Goal: Task Accomplishment & Management: Manage account settings

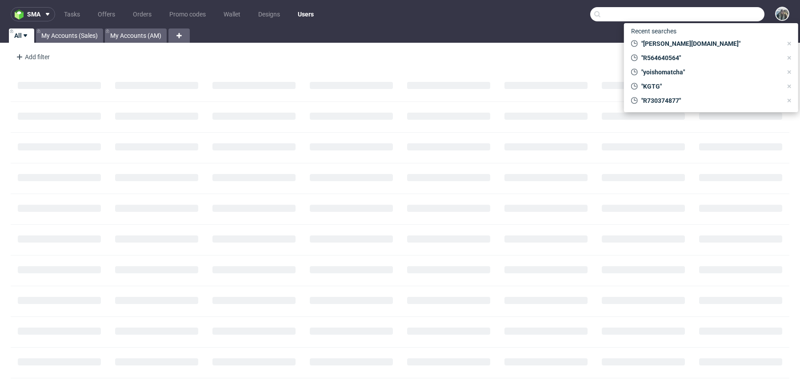
click at [710, 13] on input "text" at bounding box center [677, 14] width 174 height 14
paste input "naereskin"
type input "naereskin"
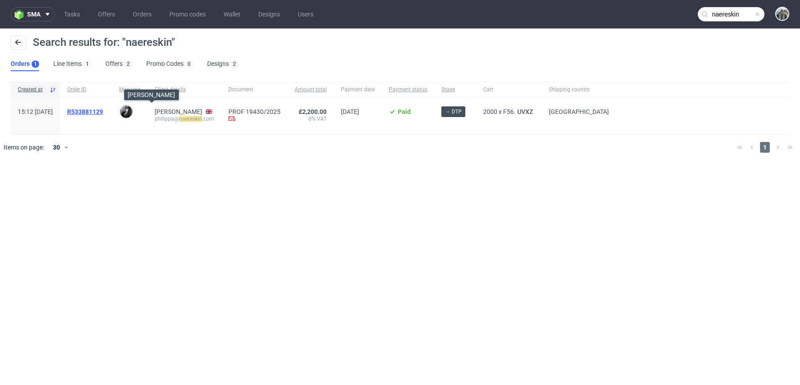
click at [103, 112] on span "R533881129" at bounding box center [85, 111] width 36 height 7
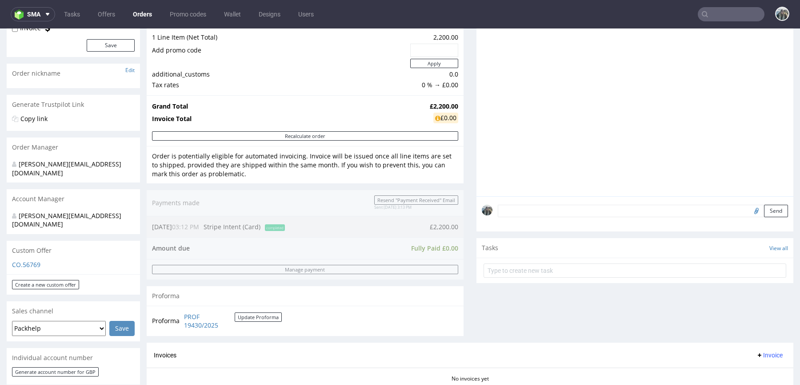
scroll to position [383, 0]
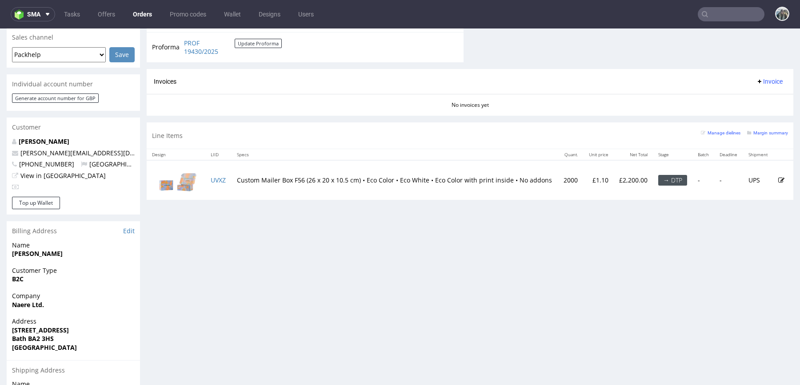
click at [224, 172] on td "UVXZ" at bounding box center [218, 180] width 26 height 40
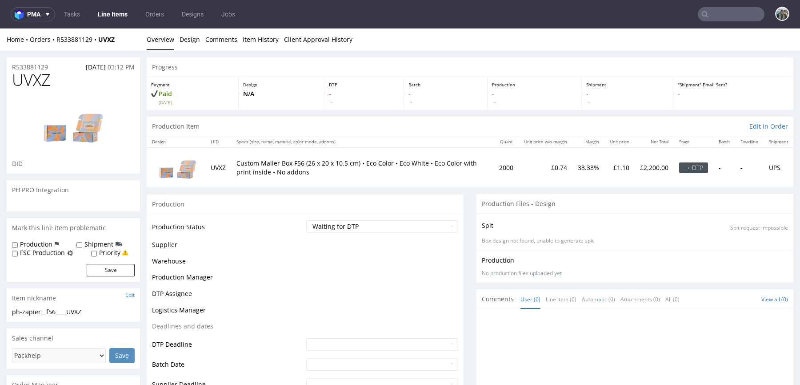
scroll to position [302, 0]
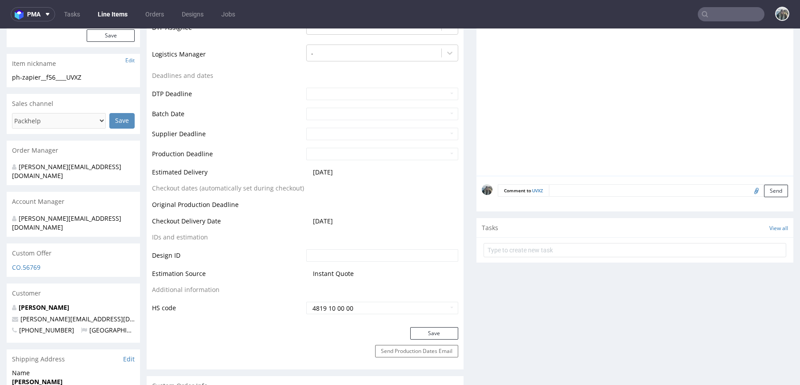
click at [749, 188] on input "file" at bounding box center [755, 190] width 12 height 12
type input "C:\fakepath\NAERE DESIGN 6099912-box-eu-mailer-box-56-cardboard-white-one-side-…"
click at [716, 188] on textarea at bounding box center [668, 190] width 239 height 12
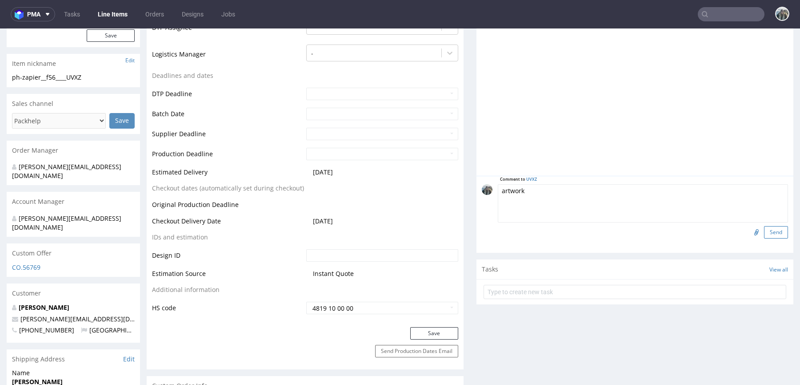
type textarea "artwork"
click at [765, 226] on button "Send" at bounding box center [776, 232] width 24 height 12
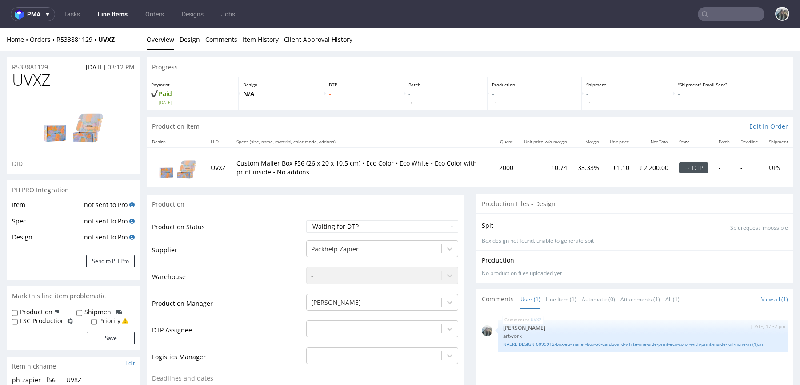
scroll to position [0, 0]
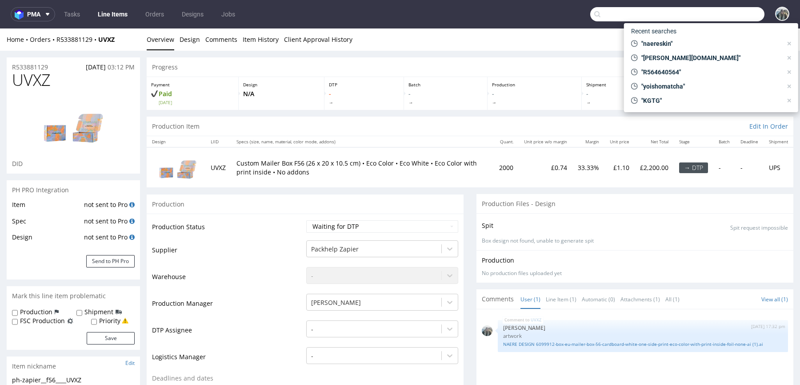
click at [709, 13] on input "text" at bounding box center [677, 14] width 174 height 14
paste input "thecults"
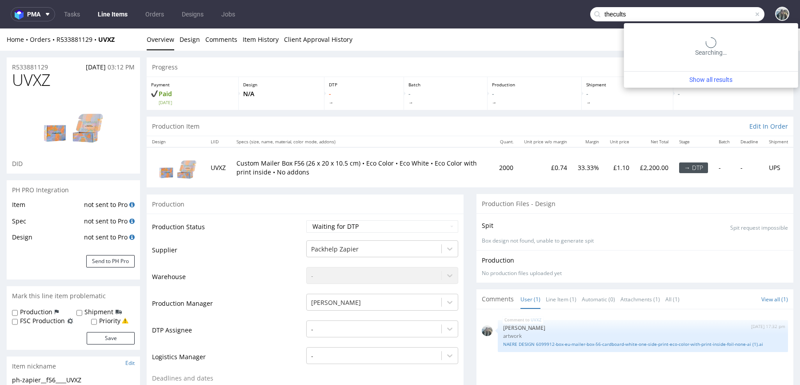
type input "thecults"
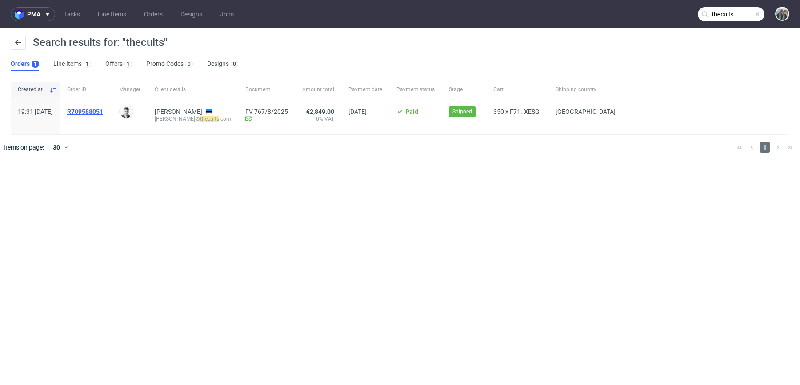
click at [103, 112] on span "R709588051" at bounding box center [85, 111] width 36 height 7
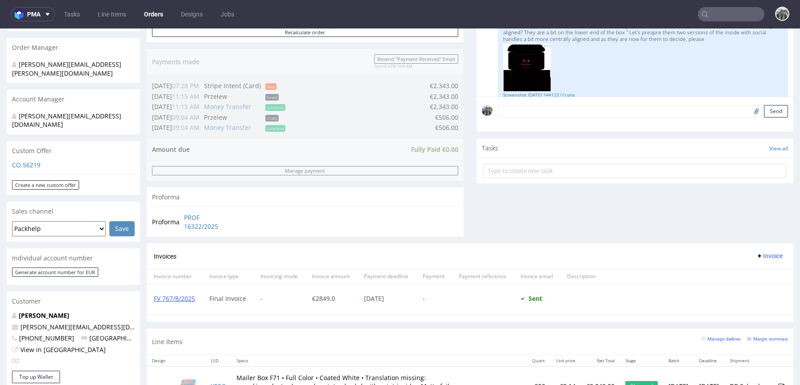
scroll to position [270, 0]
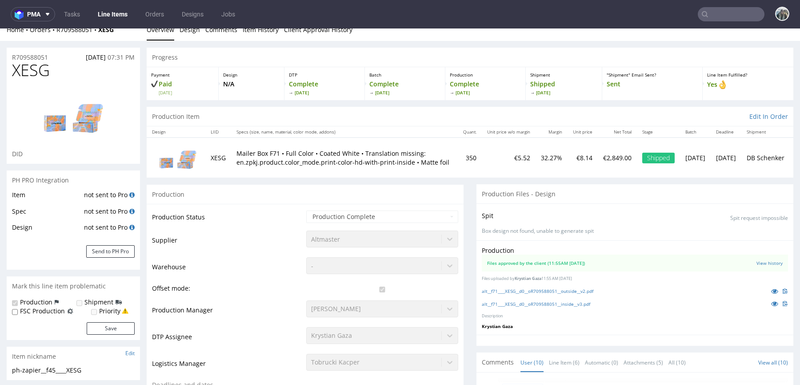
scroll to position [13, 0]
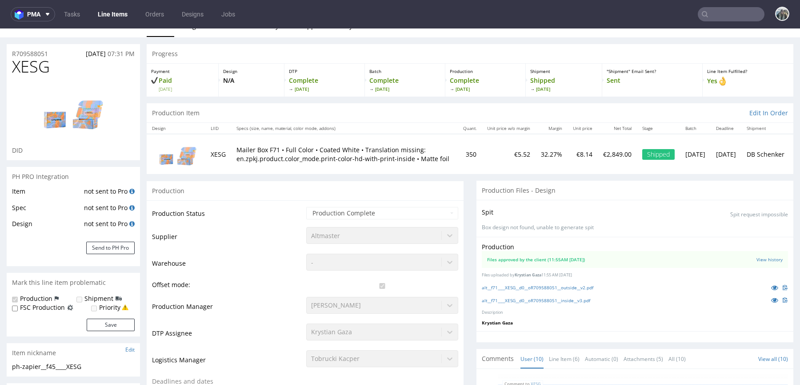
click at [39, 66] on span "XESG" at bounding box center [31, 67] width 38 height 18
copy span "XESG"
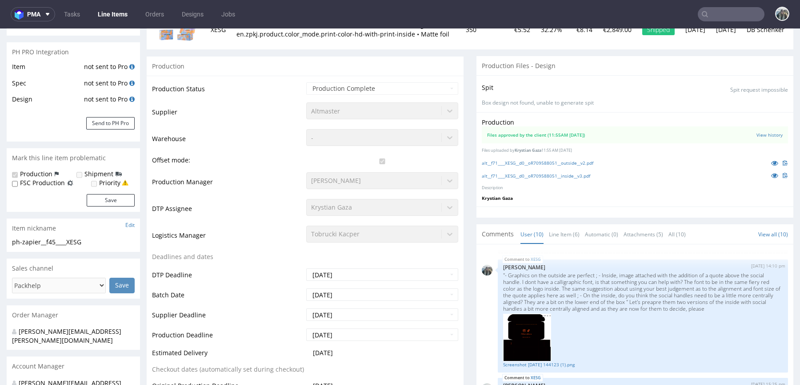
scroll to position [0, 0]
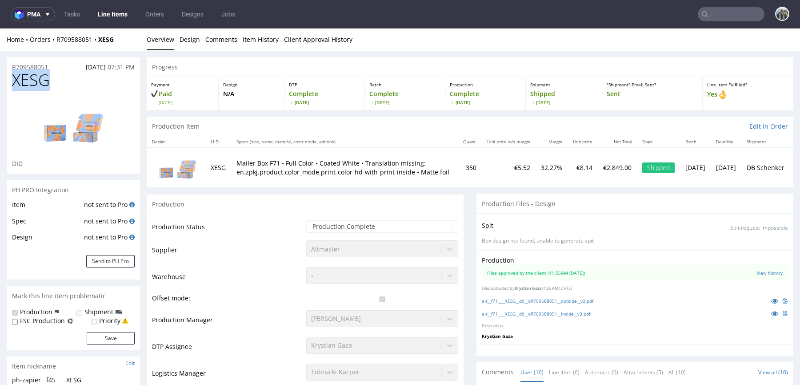
copy span "XESG"
drag, startPoint x: 60, startPoint y: 64, endPoint x: 0, endPoint y: 64, distance: 60.0
copy p "R709588051"
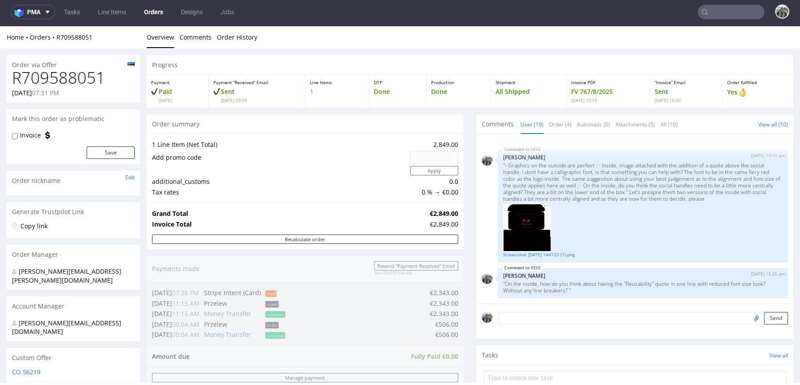
click at [90, 80] on h1 "R709588051" at bounding box center [73, 78] width 123 height 18
copy h1 "R709588051"
click at [32, 367] on link "CO.56219" at bounding box center [26, 371] width 28 height 8
copy h1 "R709588051"
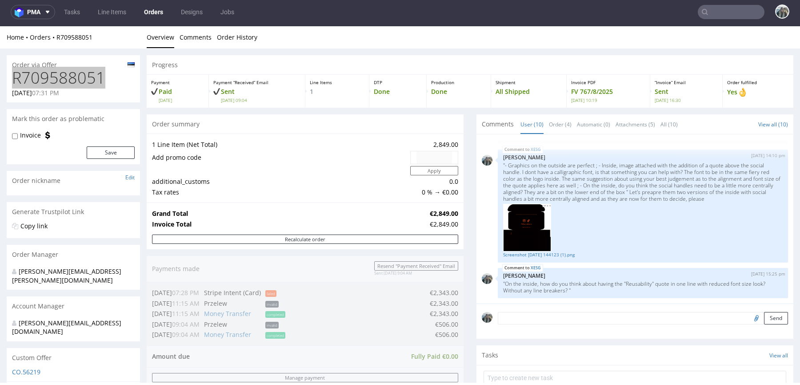
click at [739, 12] on input "text" at bounding box center [731, 12] width 67 height 14
paste input "R203443141"
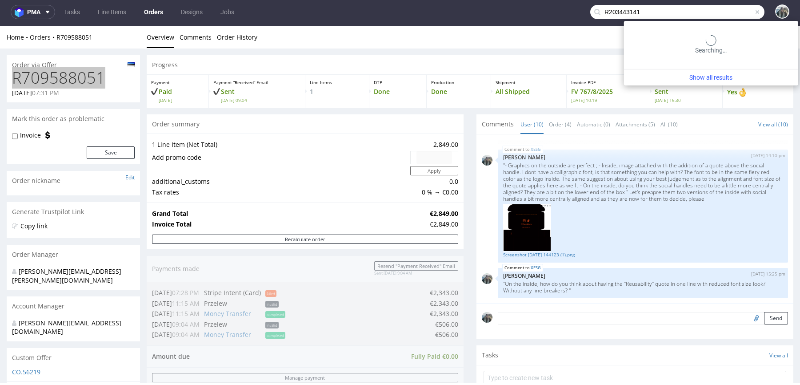
type input "R203443141"
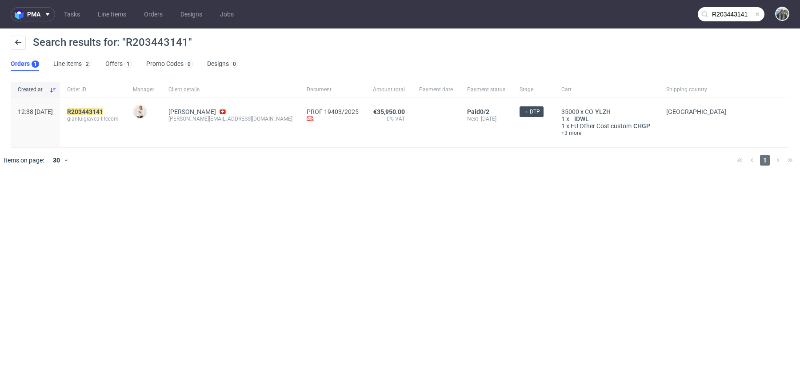
click at [110, 117] on span "gianluigiavea-lifecom" at bounding box center [93, 118] width 52 height 7
click at [103, 111] on mark "R203443141" at bounding box center [85, 111] width 36 height 7
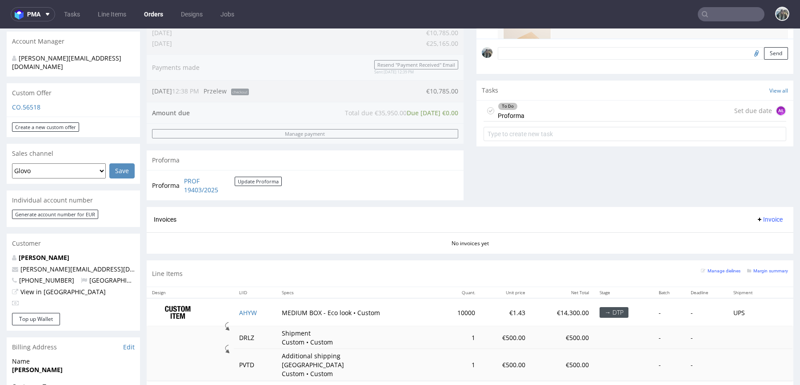
scroll to position [307, 0]
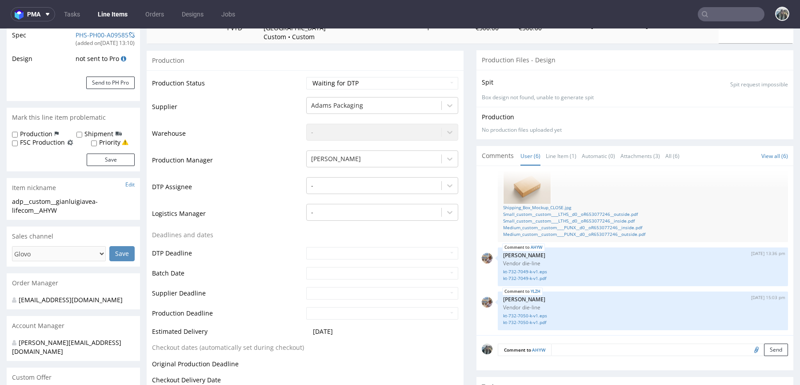
scroll to position [175, 0]
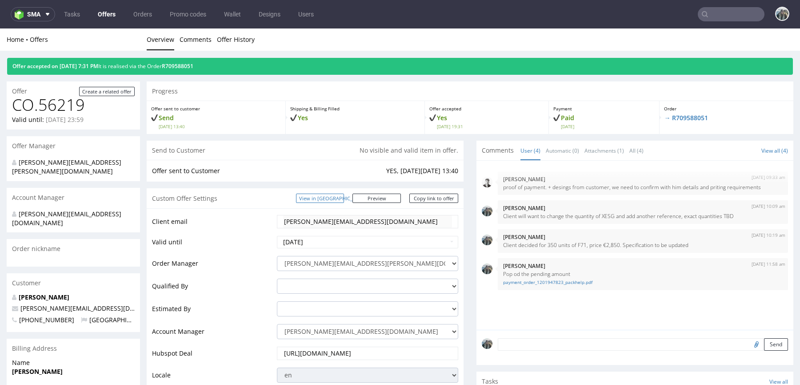
scroll to position [9, 0]
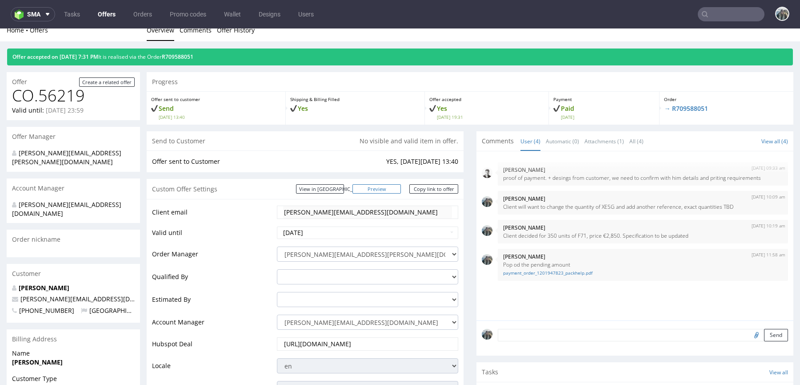
click at [397, 186] on link "Preview" at bounding box center [377, 188] width 49 height 9
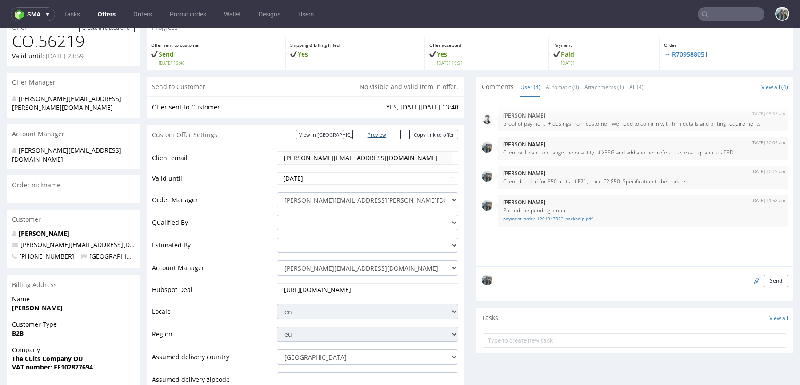
scroll to position [258, 0]
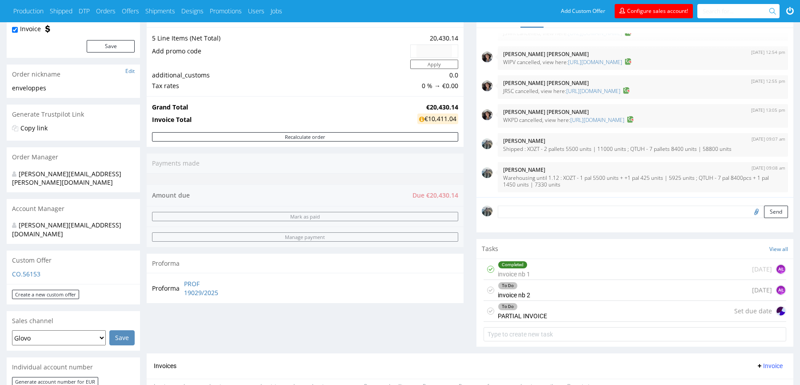
scroll to position [132, 0]
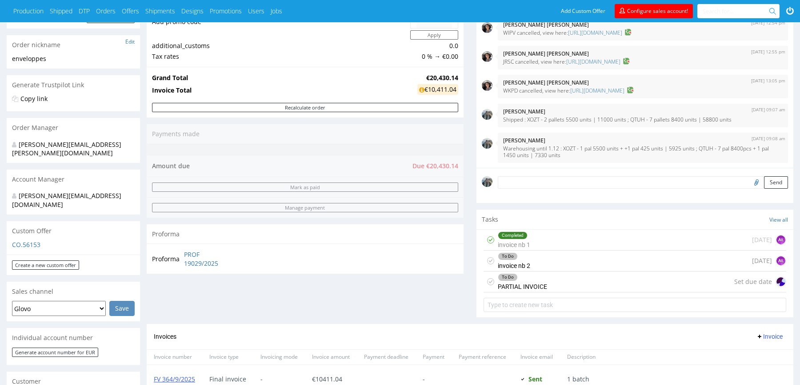
click at [518, 235] on div "Completed" at bounding box center [512, 235] width 29 height 7
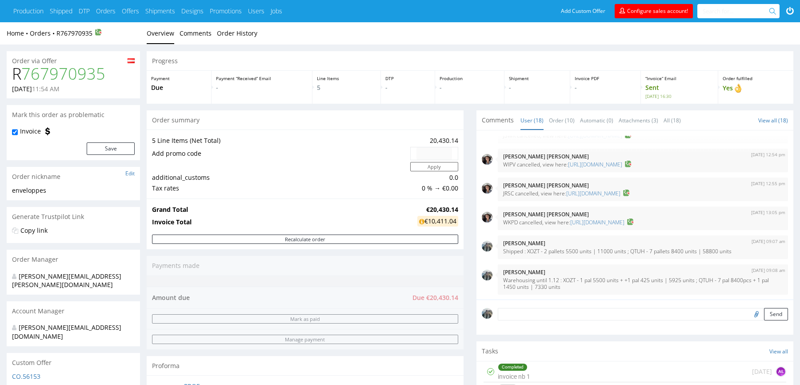
click at [15, 75] on h1 "R 767970935" at bounding box center [73, 74] width 123 height 18
copy h1 "R 767970935"
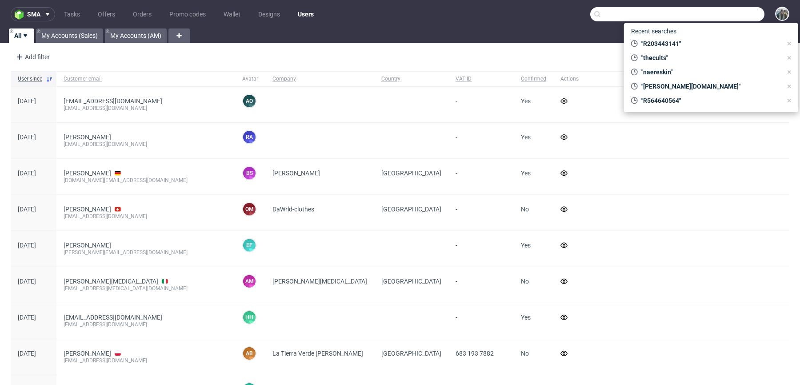
click at [708, 12] on input "text" at bounding box center [677, 14] width 174 height 14
paste input "R767970935"
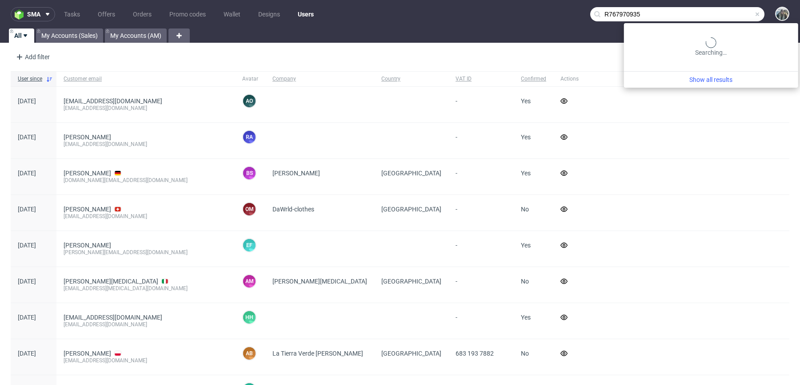
type input "R767970935"
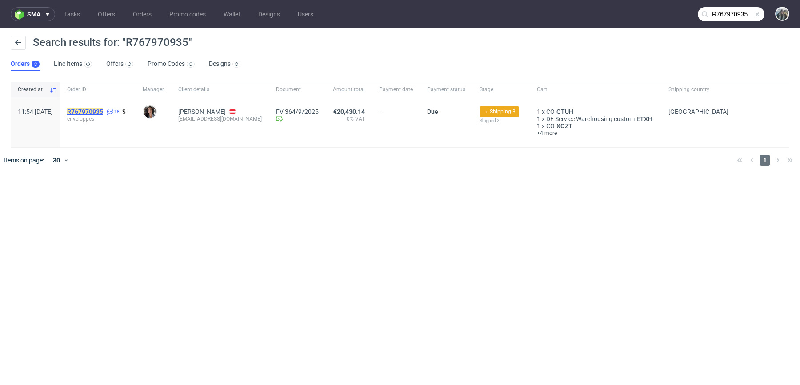
click at [103, 114] on mark "R767970935" at bounding box center [85, 111] width 36 height 7
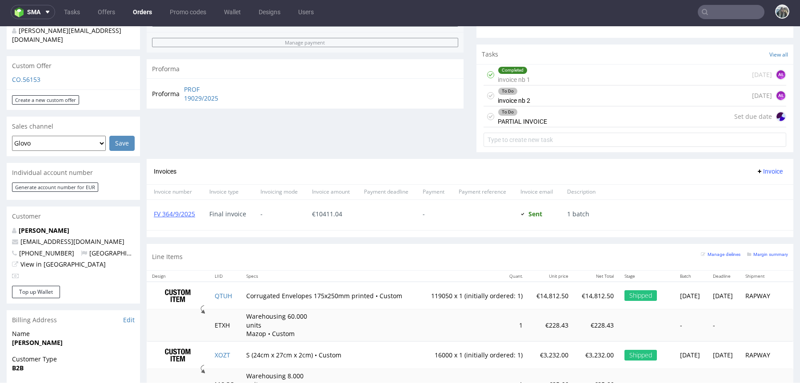
scroll to position [293, 0]
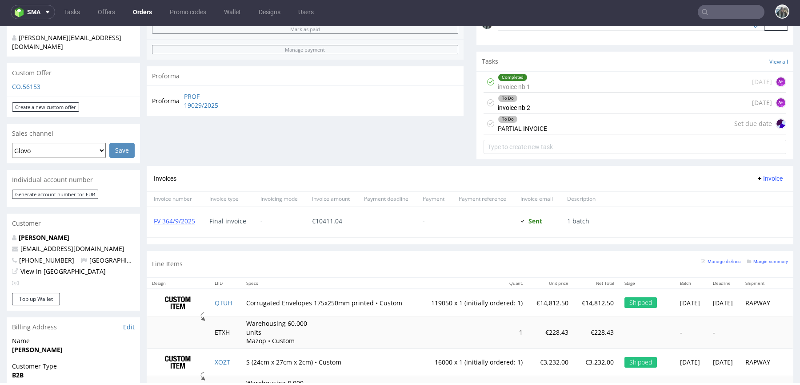
click at [519, 83] on div "Completed invoice nb 1" at bounding box center [514, 82] width 32 height 20
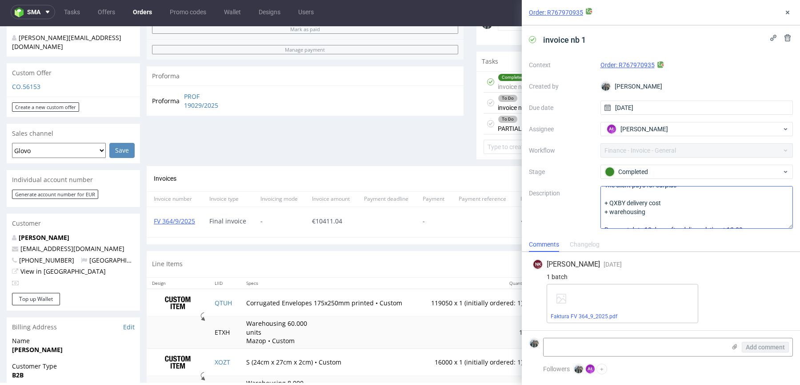
scroll to position [37, 0]
click at [787, 10] on icon at bounding box center [787, 12] width 7 height 7
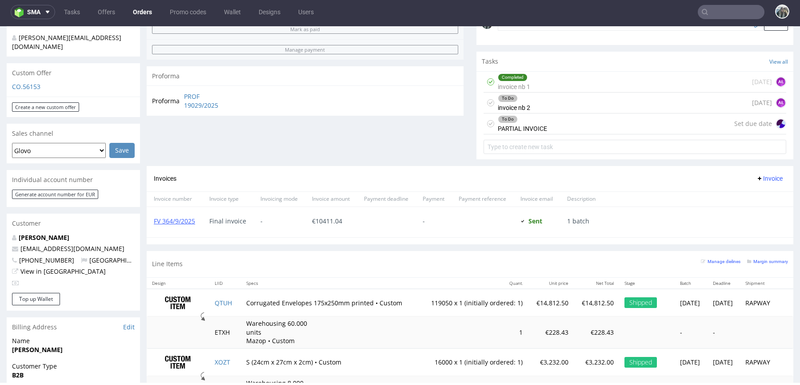
drag, startPoint x: 609, startPoint y: 98, endPoint x: 615, endPoint y: 145, distance: 47.6
click at [609, 98] on div "To Do invoice nb 2 in 3 months AŁ" at bounding box center [635, 102] width 303 height 21
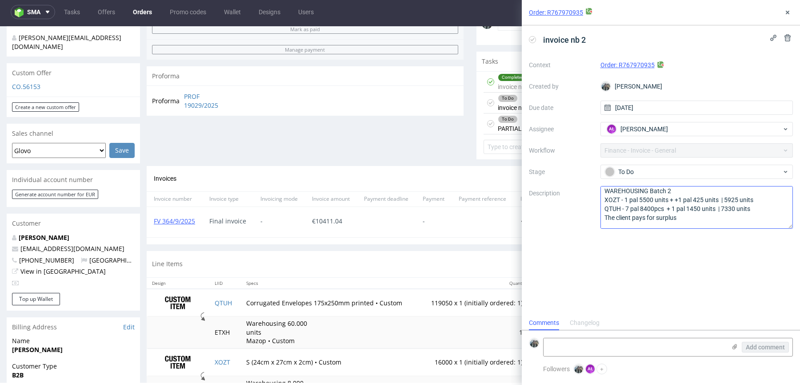
scroll to position [4, 0]
click at [788, 8] on button at bounding box center [787, 12] width 11 height 11
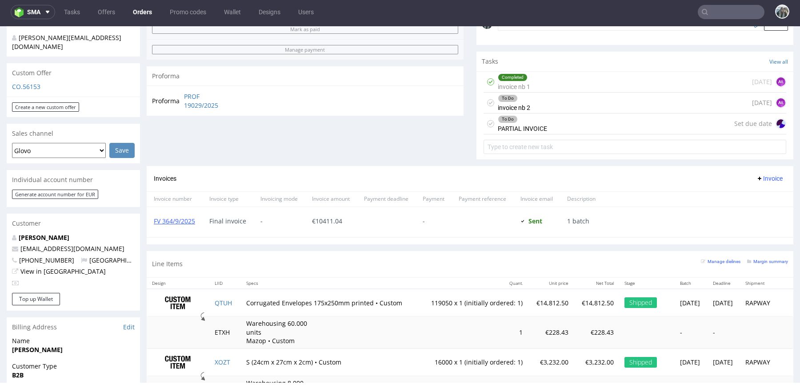
click at [590, 83] on div "Completed invoice nb 1 3 days ago AŁ" at bounding box center [635, 82] width 303 height 21
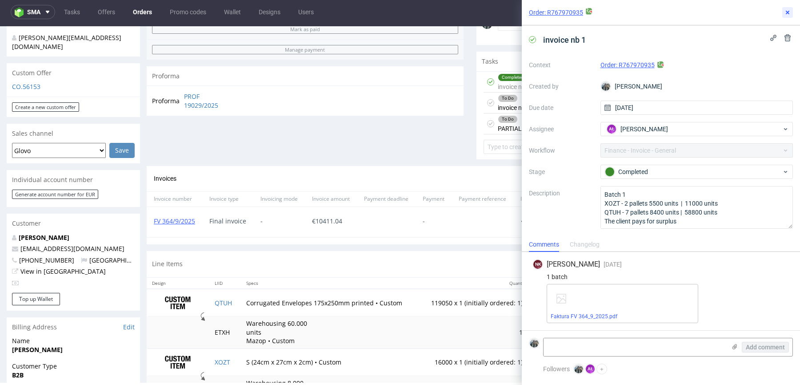
click at [786, 12] on icon at bounding box center [787, 12] width 7 height 7
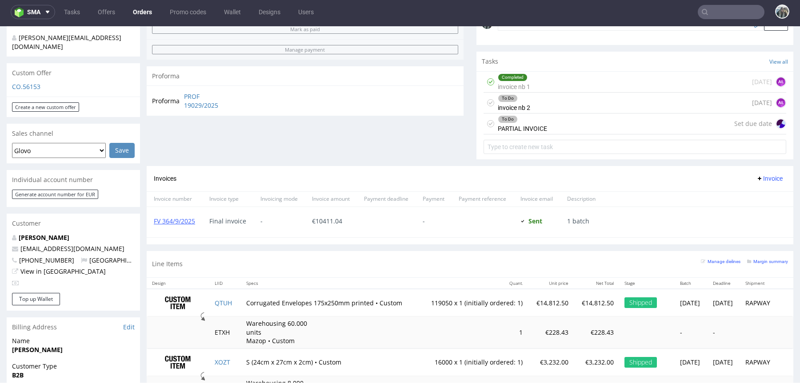
click at [600, 98] on div "To Do invoice nb 2 in 3 months AŁ" at bounding box center [635, 102] width 303 height 21
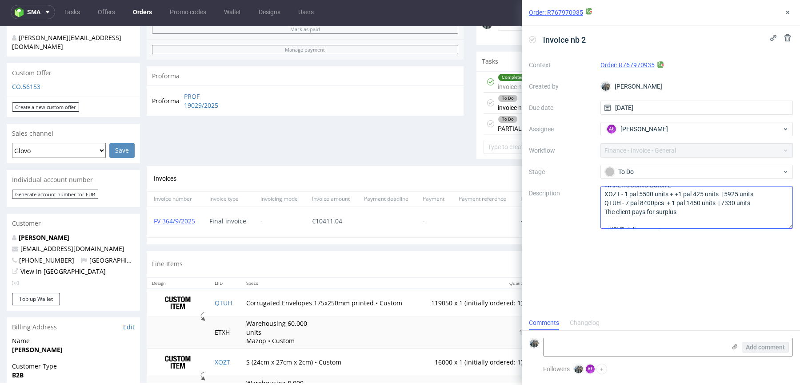
scroll to position [3, 0]
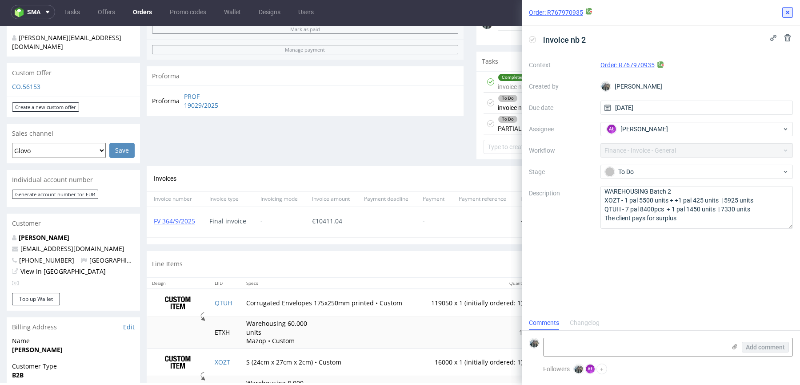
click at [784, 16] on button at bounding box center [787, 12] width 11 height 11
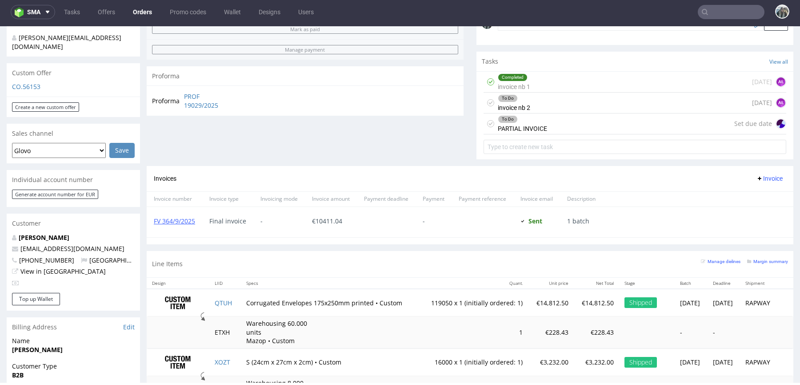
click at [575, 85] on div "Completed invoice nb 1 3 days ago AŁ" at bounding box center [635, 82] width 303 height 21
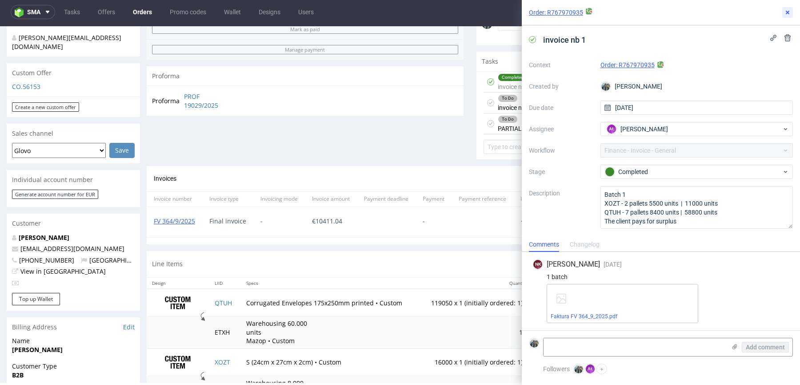
click at [788, 10] on icon at bounding box center [787, 12] width 7 height 7
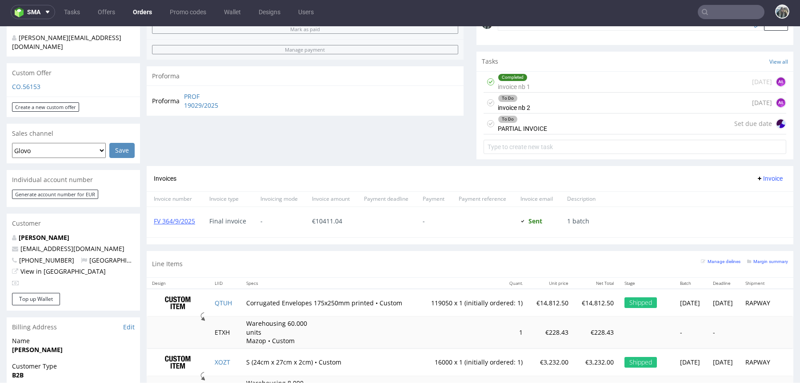
click at [590, 99] on div "To Do invoice nb 2 in 3 months AŁ" at bounding box center [635, 102] width 303 height 21
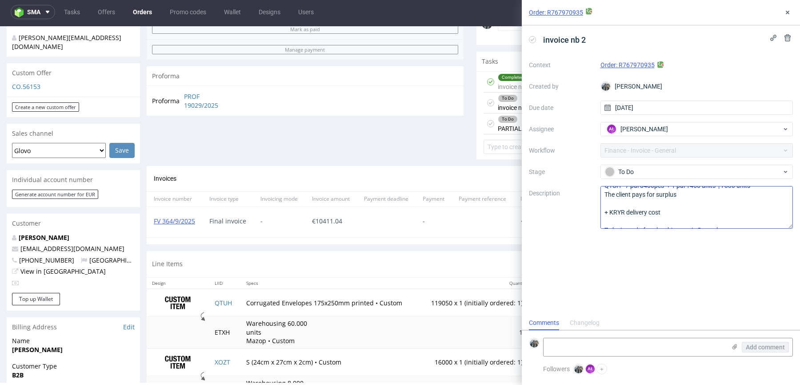
scroll to position [36, 0]
drag, startPoint x: 787, startPoint y: 5, endPoint x: 767, endPoint y: 26, distance: 28.9
click at [787, 5] on div "Order: R767970935" at bounding box center [661, 12] width 278 height 25
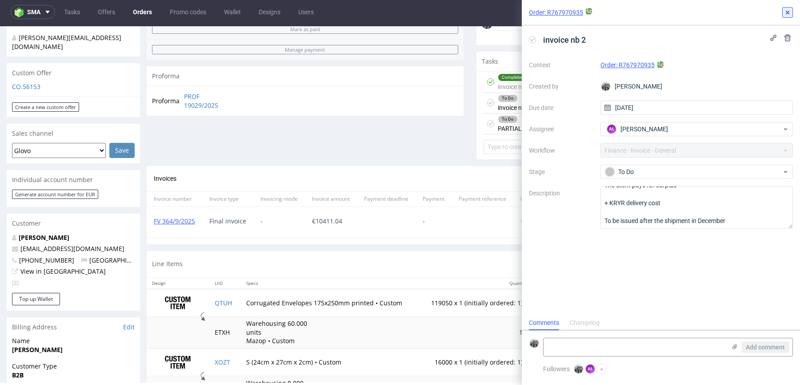
click at [788, 12] on use at bounding box center [788, 13] width 4 height 4
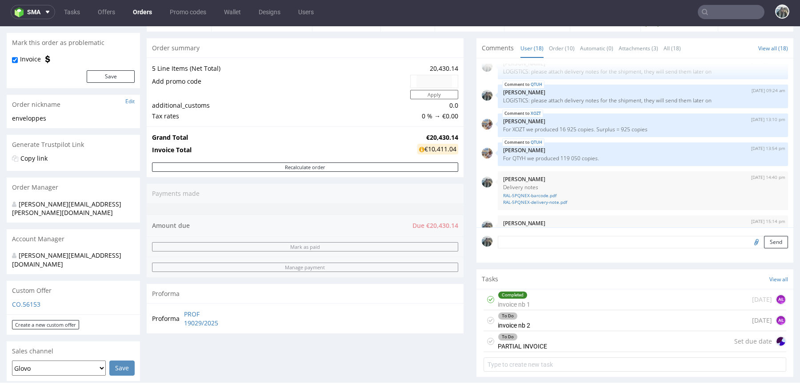
scroll to position [202, 0]
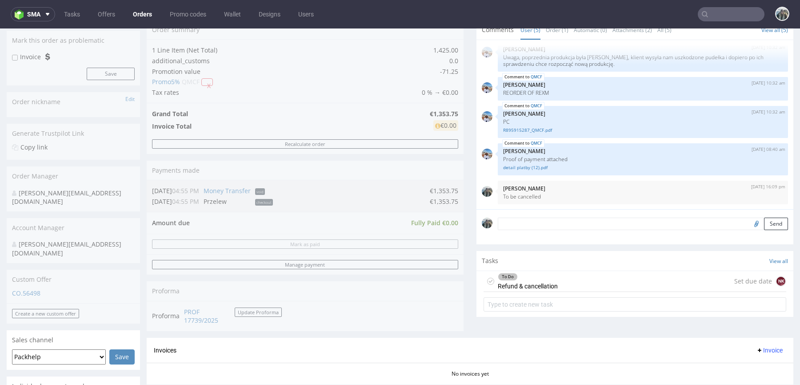
scroll to position [120, 0]
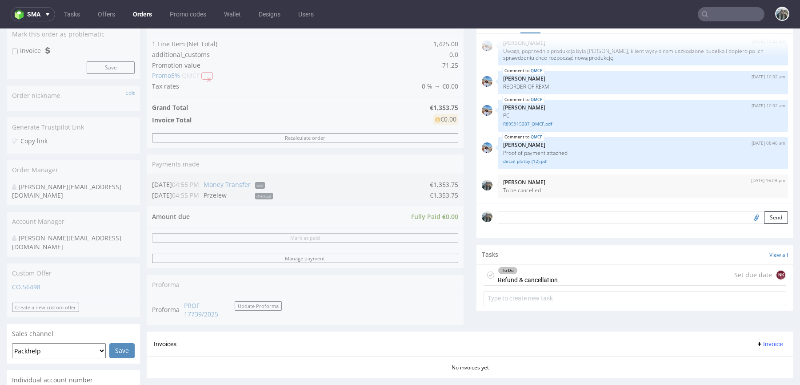
click at [540, 277] on div "To Do Refund & cancellation" at bounding box center [528, 275] width 60 height 20
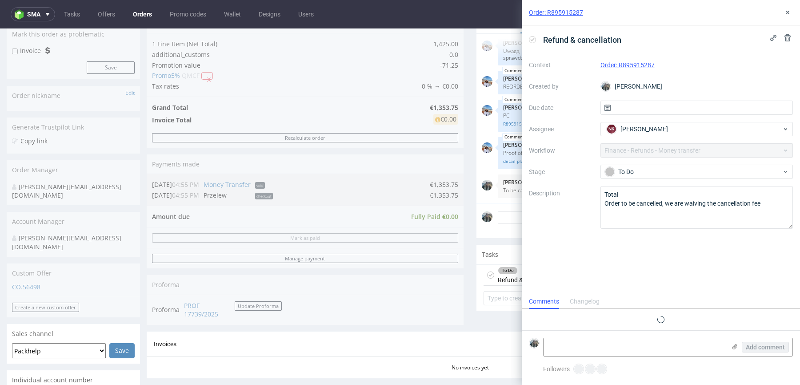
scroll to position [7, 0]
click at [788, 6] on div "Order: R895915287" at bounding box center [661, 12] width 278 height 25
click at [791, 8] on button at bounding box center [787, 12] width 11 height 11
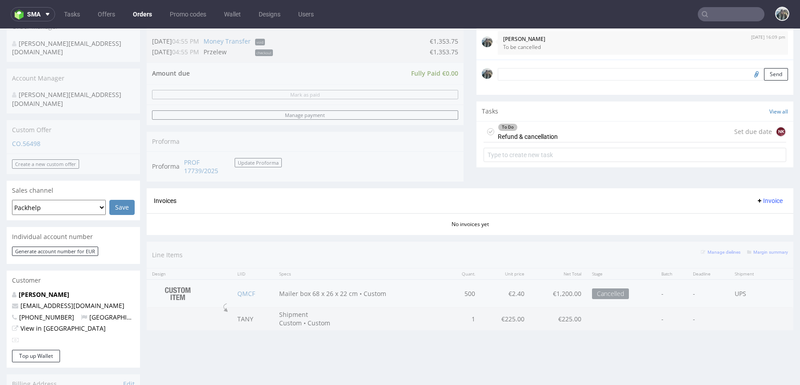
scroll to position [276, 0]
